Goal: Task Accomplishment & Management: Manage account settings

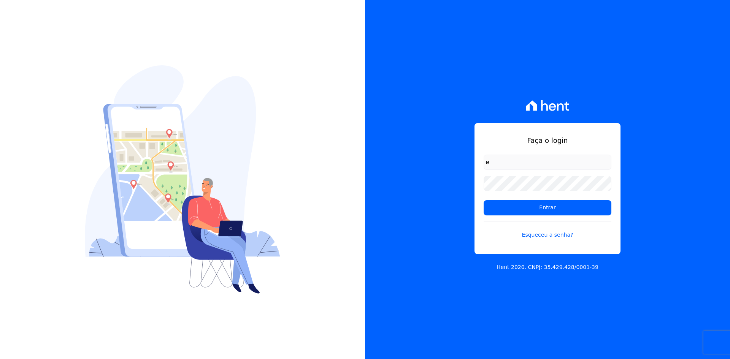
type input "[EMAIL_ADDRESS][DOMAIN_NAME]"
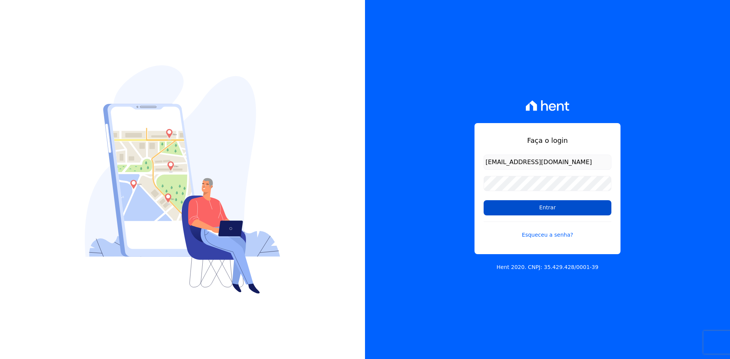
click at [545, 210] on input "Entrar" at bounding box center [548, 207] width 128 height 15
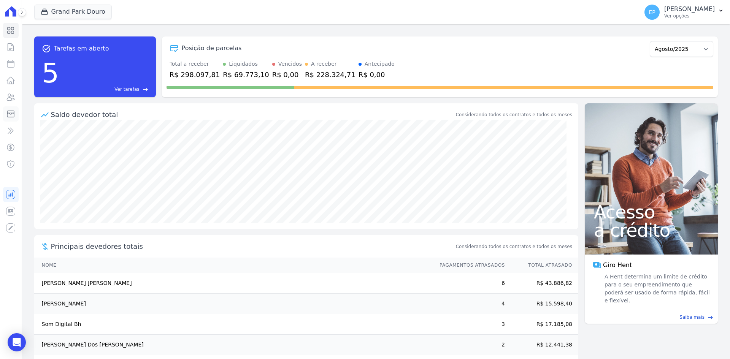
click at [10, 113] on icon at bounding box center [10, 113] width 9 height 9
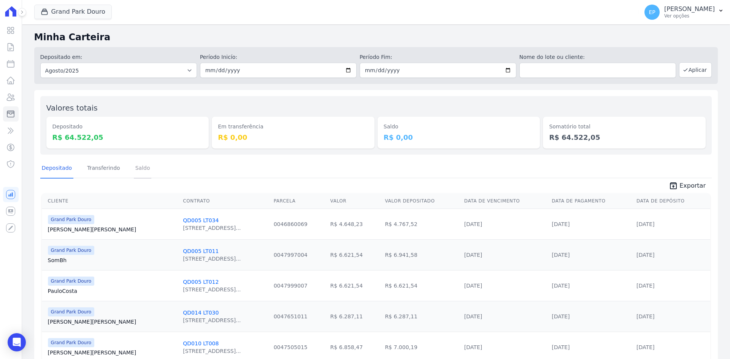
click at [137, 167] on link "Saldo" at bounding box center [143, 169] width 18 height 20
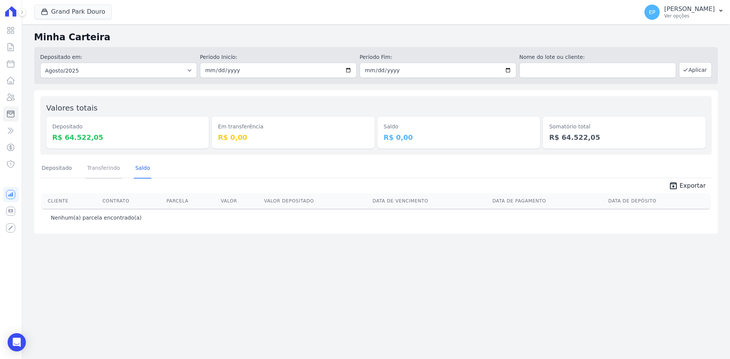
click at [109, 168] on link "Transferindo" at bounding box center [104, 169] width 36 height 20
click at [57, 169] on link "Depositado" at bounding box center [56, 169] width 33 height 20
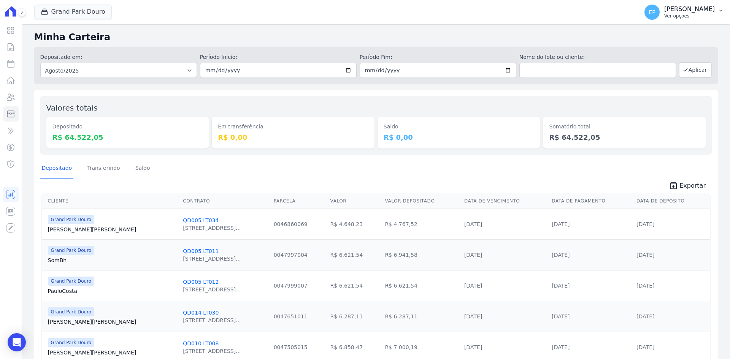
click at [669, 13] on p "Ver opções" at bounding box center [689, 16] width 51 height 6
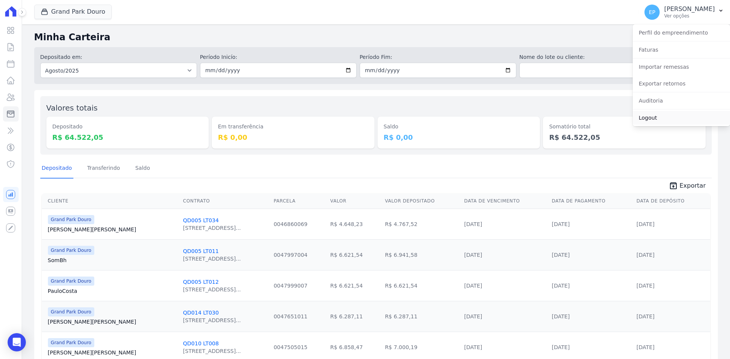
click at [656, 117] on link "Logout" at bounding box center [681, 118] width 97 height 14
